Goal: Information Seeking & Learning: Learn about a topic

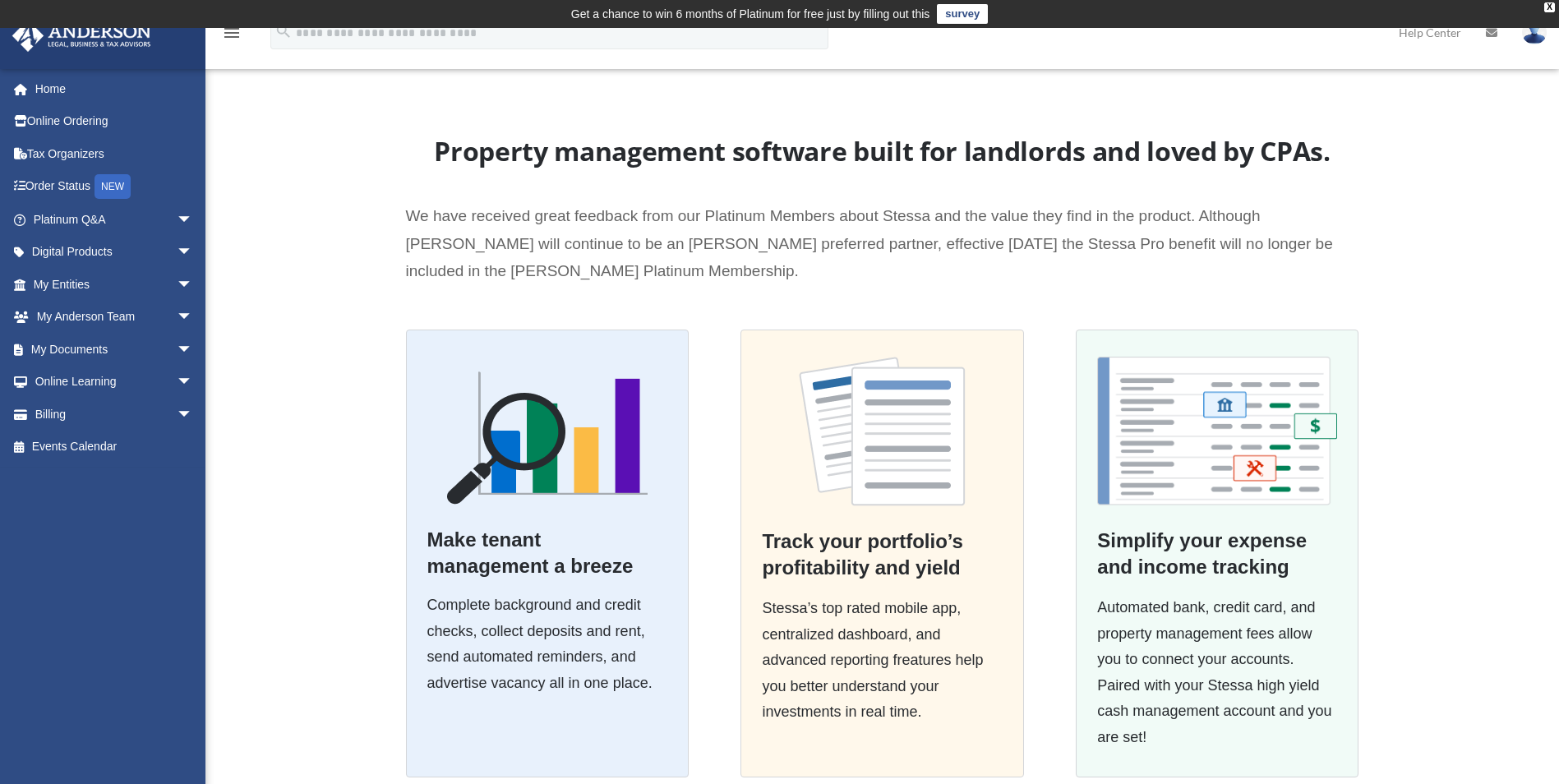
click at [532, 246] on span "We have received great feedback from our Platinum Members about Stessa and the …" at bounding box center [869, 242] width 927 height 72
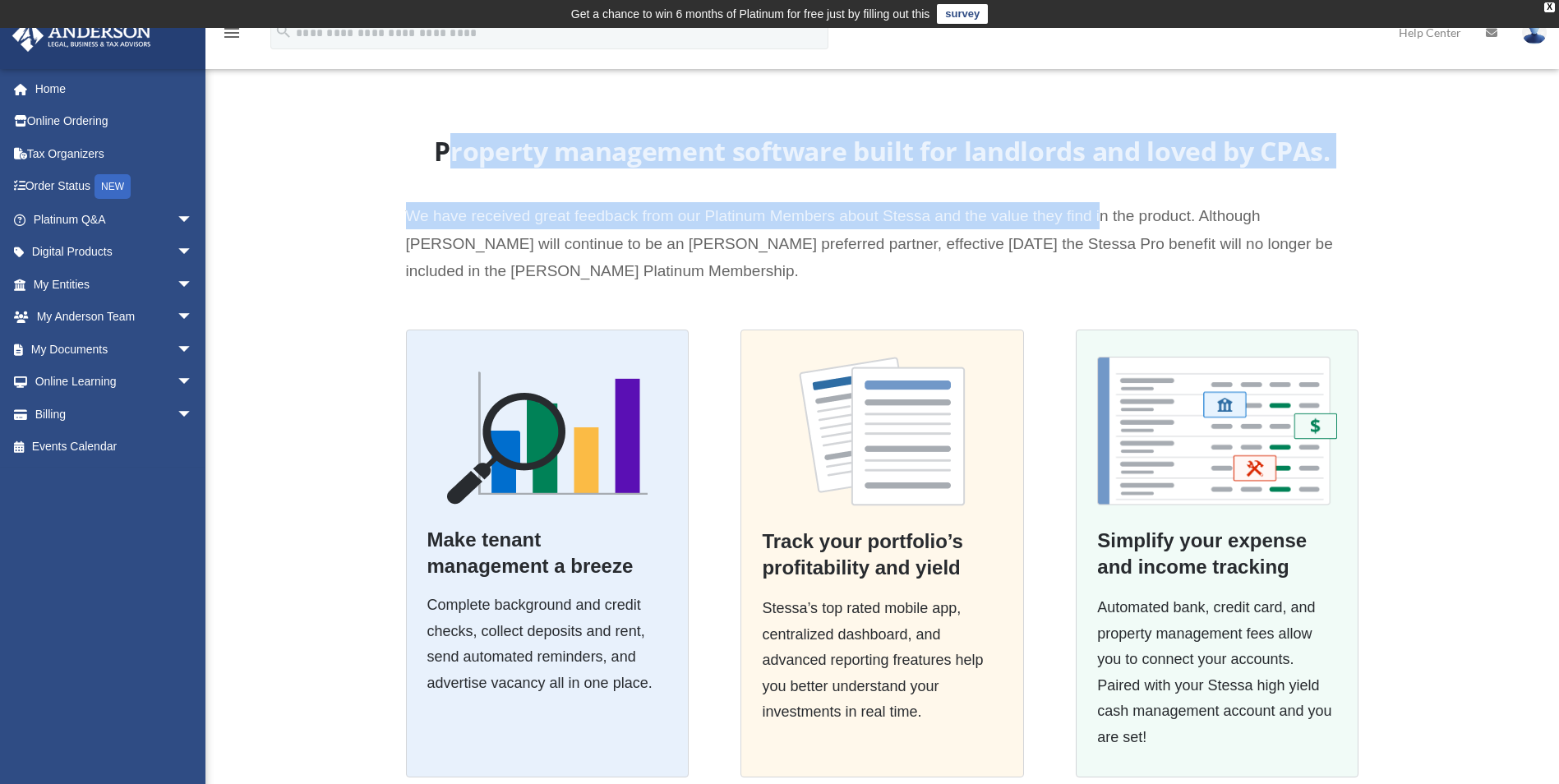
drag, startPoint x: 452, startPoint y: 150, endPoint x: 1102, endPoint y: 193, distance: 651.4
click at [1102, 193] on div "Property management software built for landlords and loved by CPAs. We have rec…" at bounding box center [883, 231] width 953 height 195
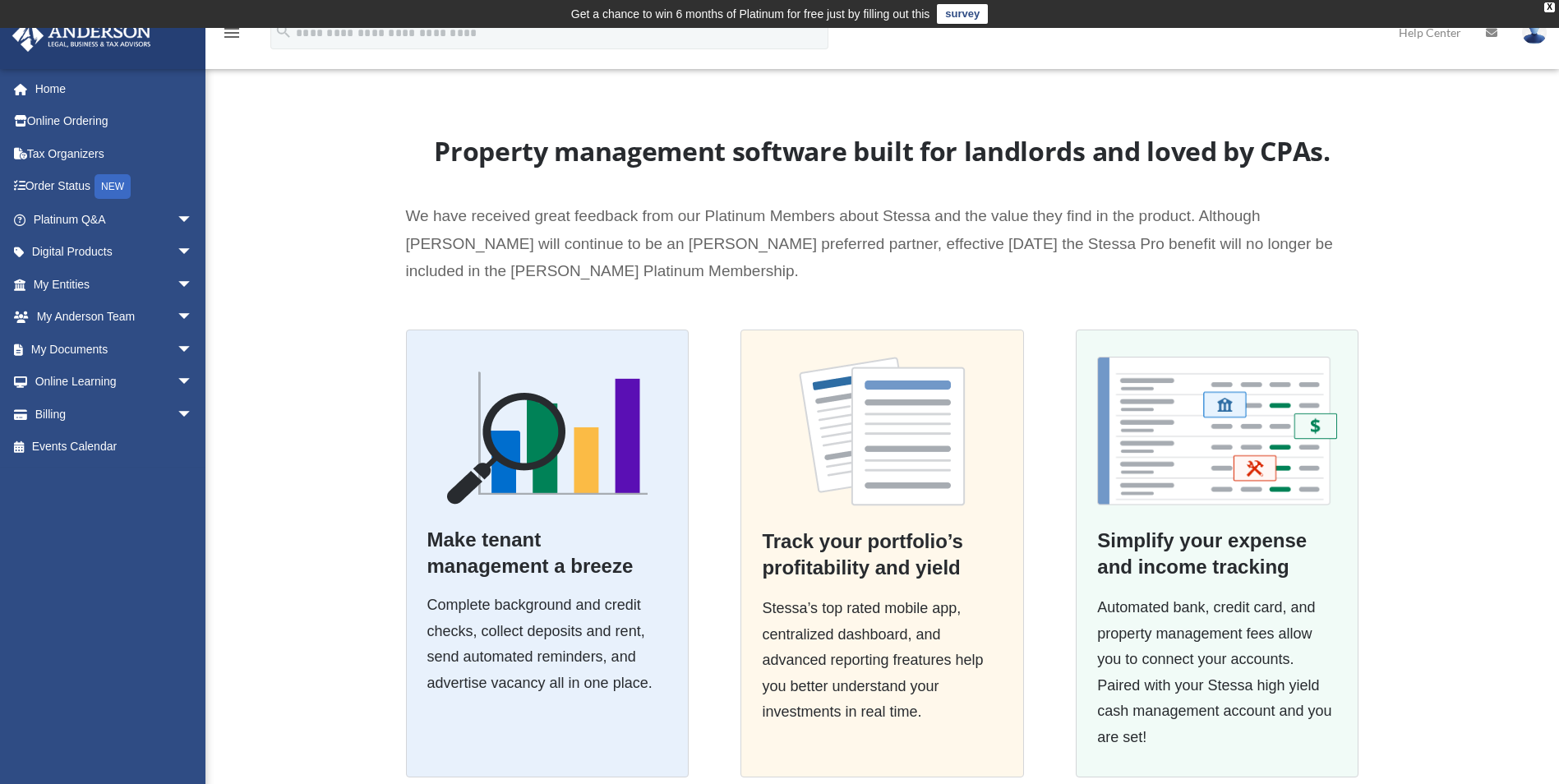
drag, startPoint x: 1102, startPoint y: 193, endPoint x: 1114, endPoint y: 263, distance: 71.0
click at [1114, 263] on p "We have received great feedback from our Platinum Members about Stessa and the …" at bounding box center [883, 243] width 953 height 82
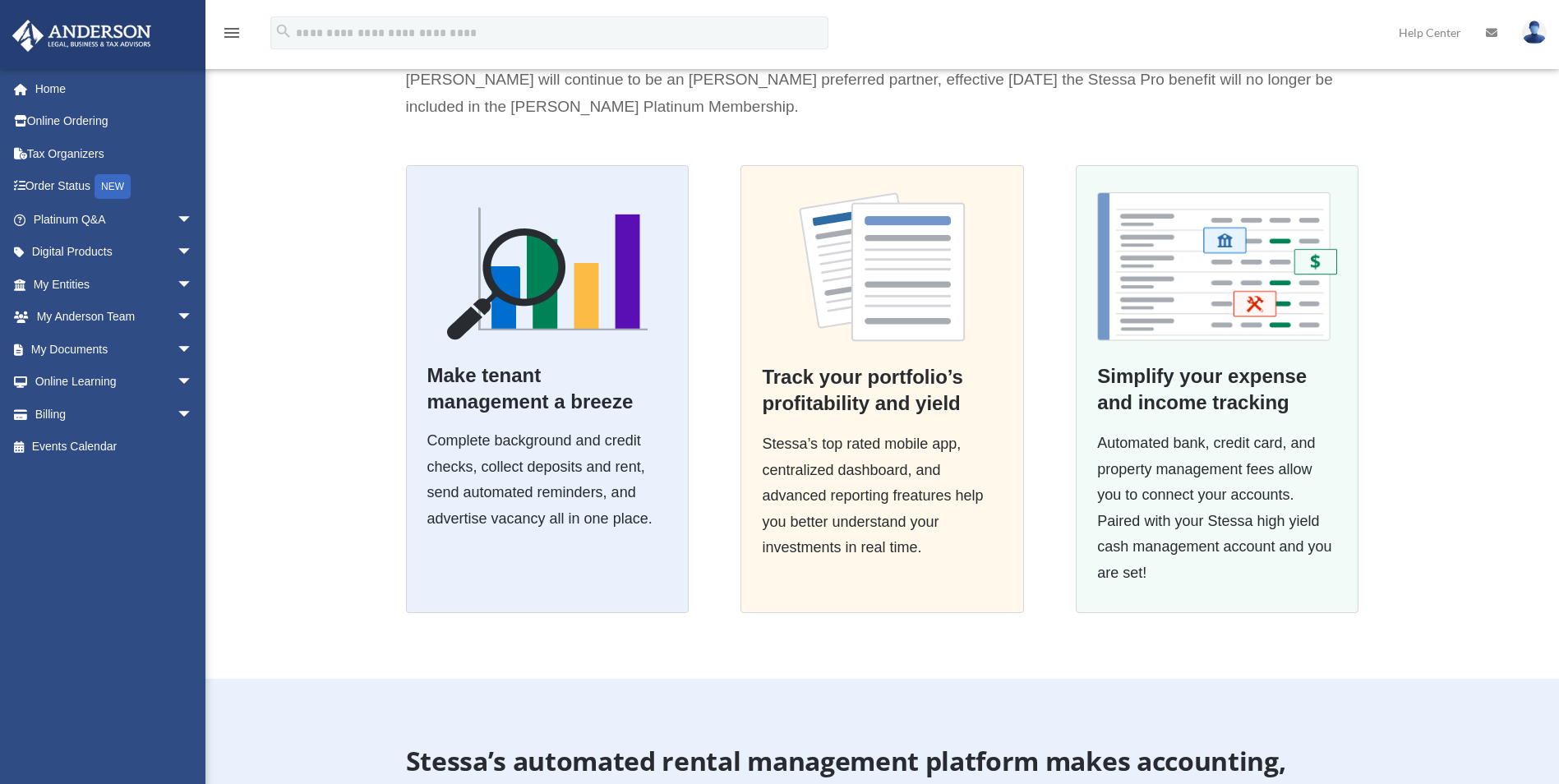
scroll to position [246, 0]
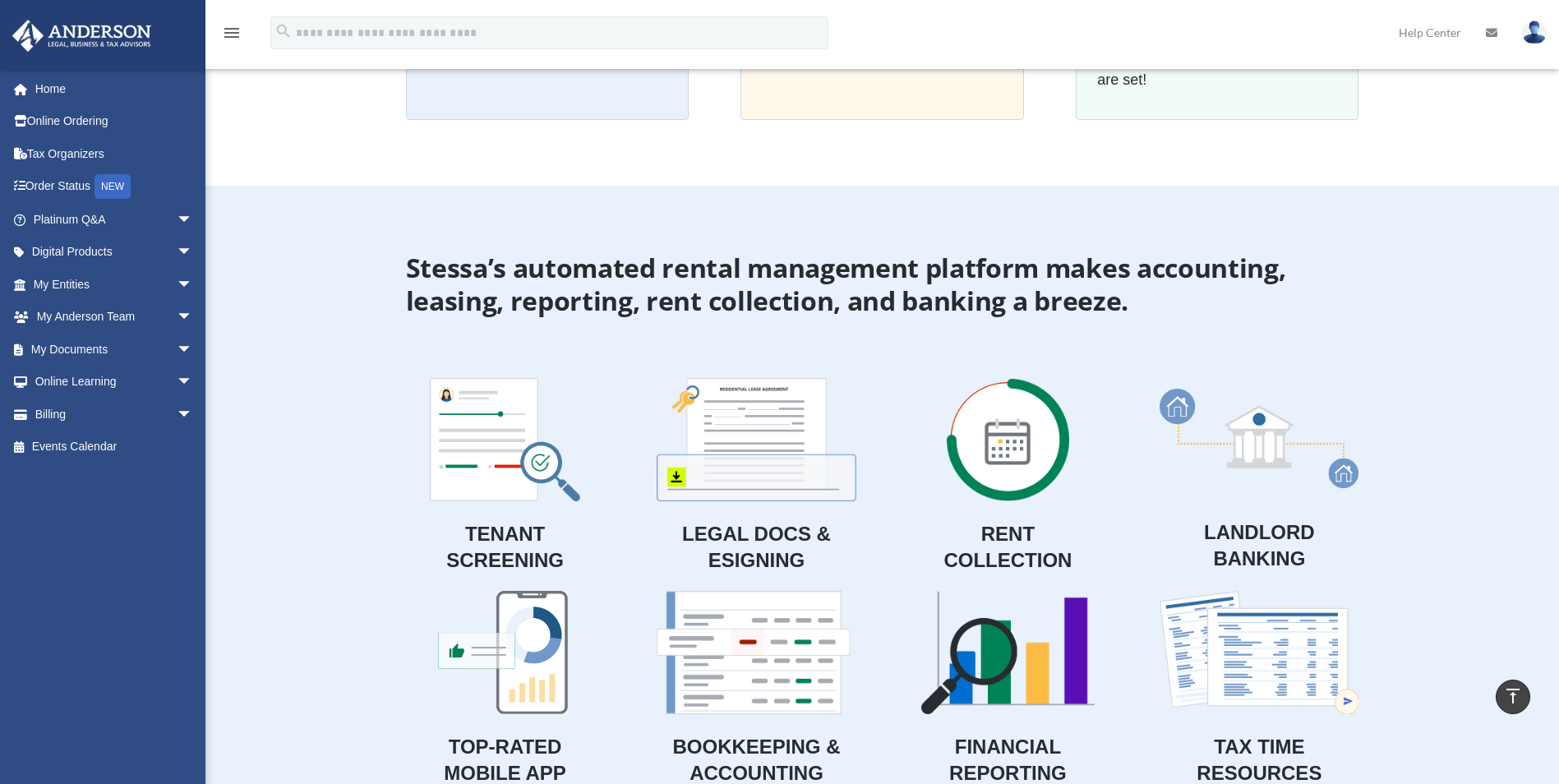
click at [706, 273] on h2 "Stessa’s automated rental management platform makes accounting, leasing, report…" at bounding box center [883, 288] width 953 height 74
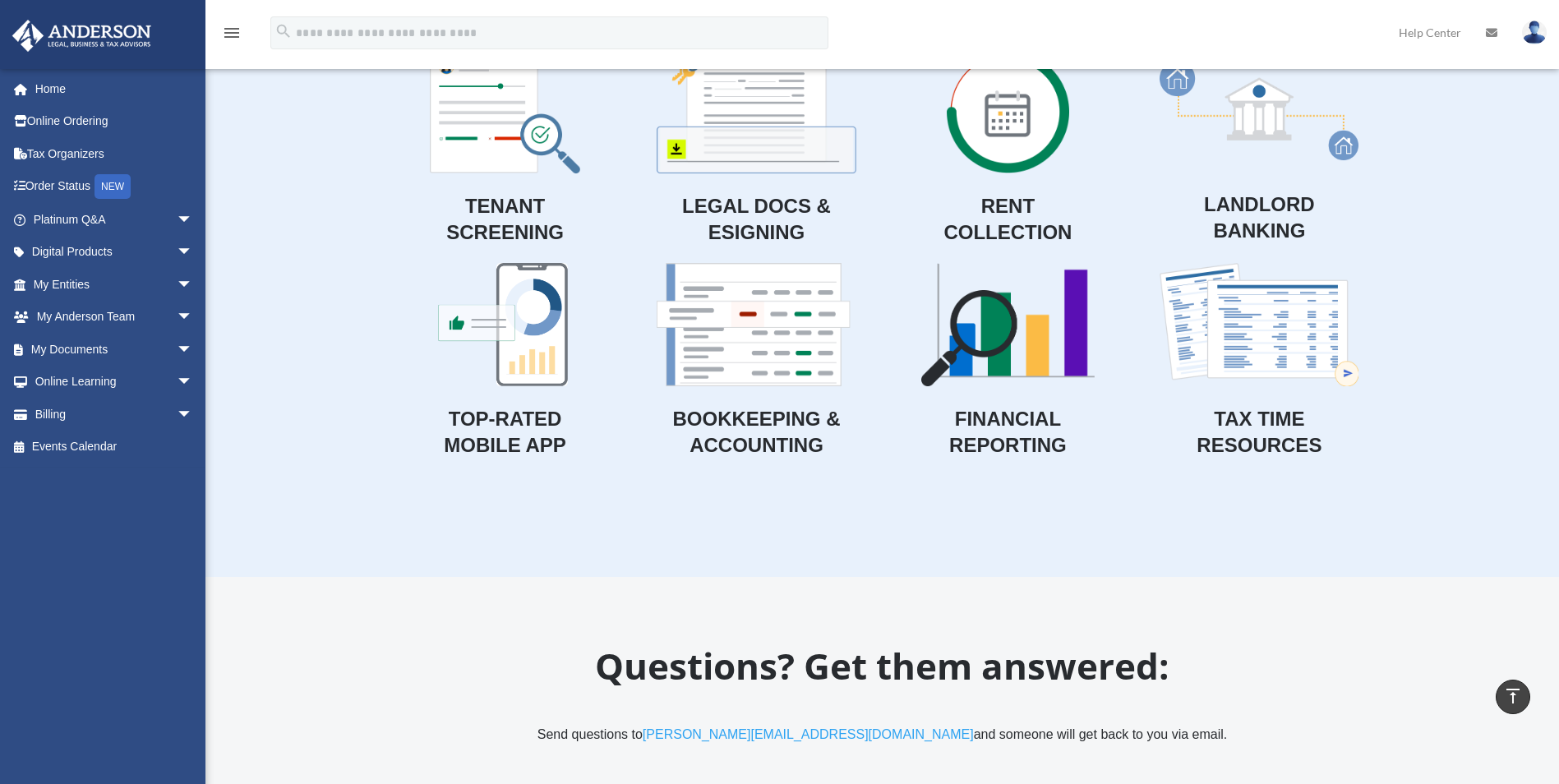
scroll to position [986, 0]
click at [1190, 134] on img at bounding box center [1258, 110] width 199 height 100
